Goal: Information Seeking & Learning: Find specific fact

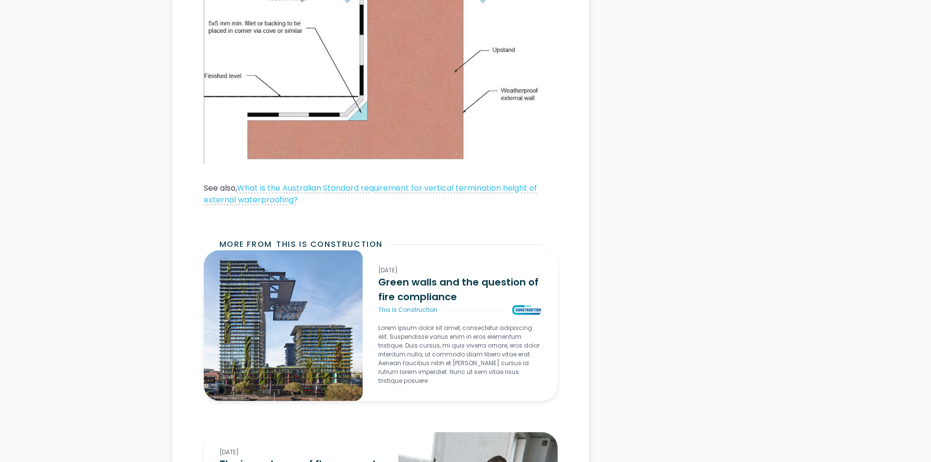
scroll to position [1759, 0]
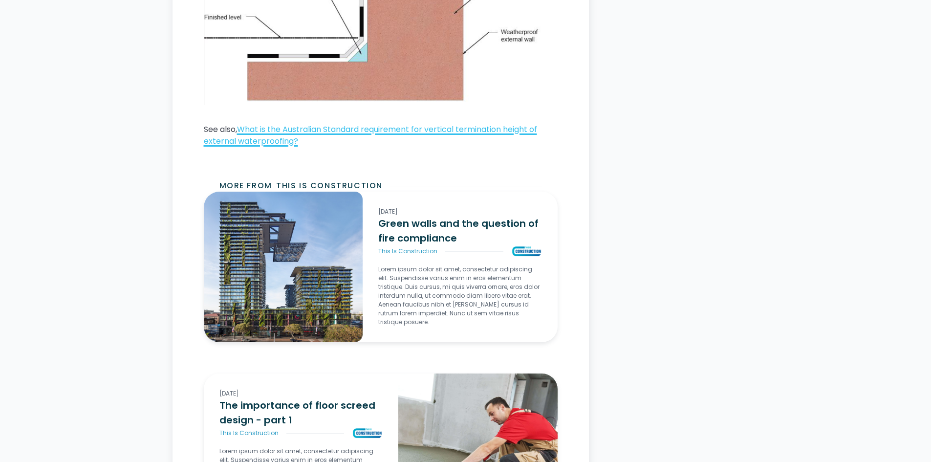
click at [469, 130] on link "What is the Australian Standard requirement for vertical termination height of …" at bounding box center [370, 135] width 333 height 23
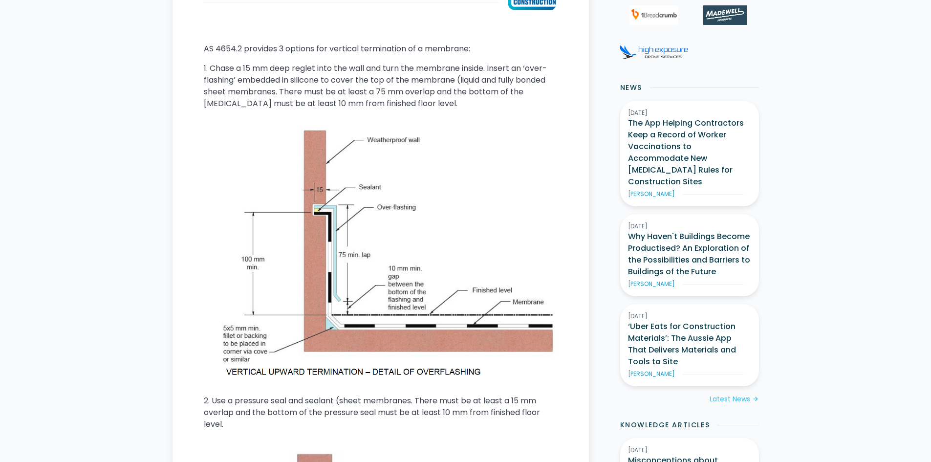
scroll to position [244, 0]
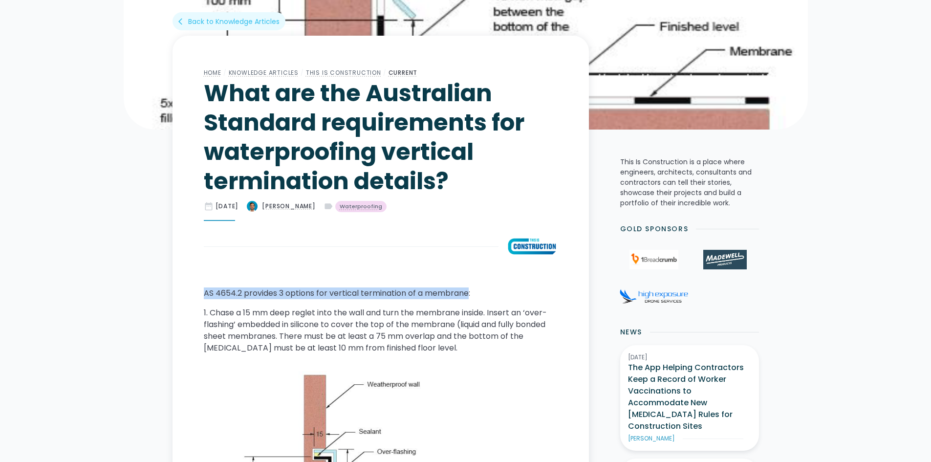
drag, startPoint x: 204, startPoint y: 295, endPoint x: 468, endPoint y: 289, distance: 263.9
click at [468, 289] on p "AS 4654.2 provides 3 options for vertical termination of a membrane:" at bounding box center [381, 293] width 354 height 12
copy p "AS 4654.2 provides 3 options for vertical termination of a membrane"
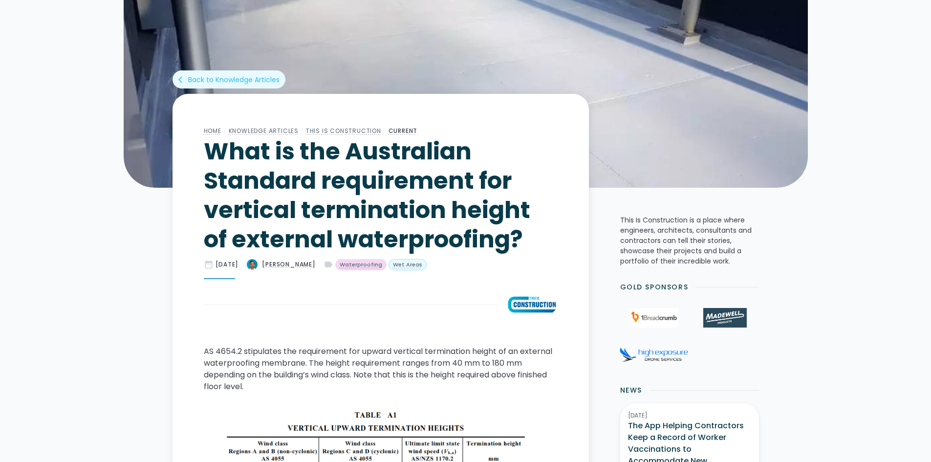
scroll to position [49, 0]
